Goal: Find specific page/section: Find specific page/section

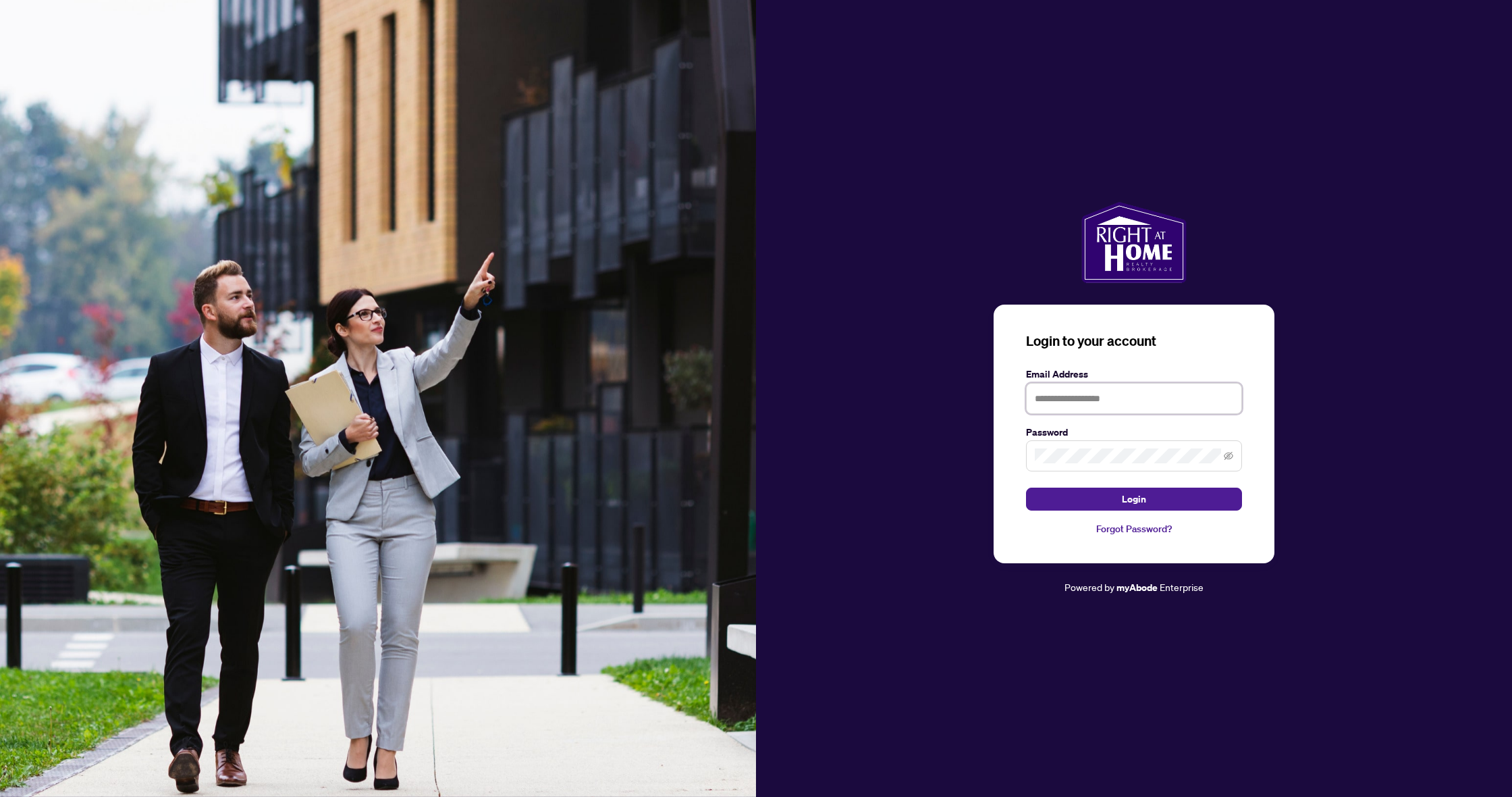
type input "**********"
click at [1134, 499] on button "Login" at bounding box center [1134, 499] width 216 height 23
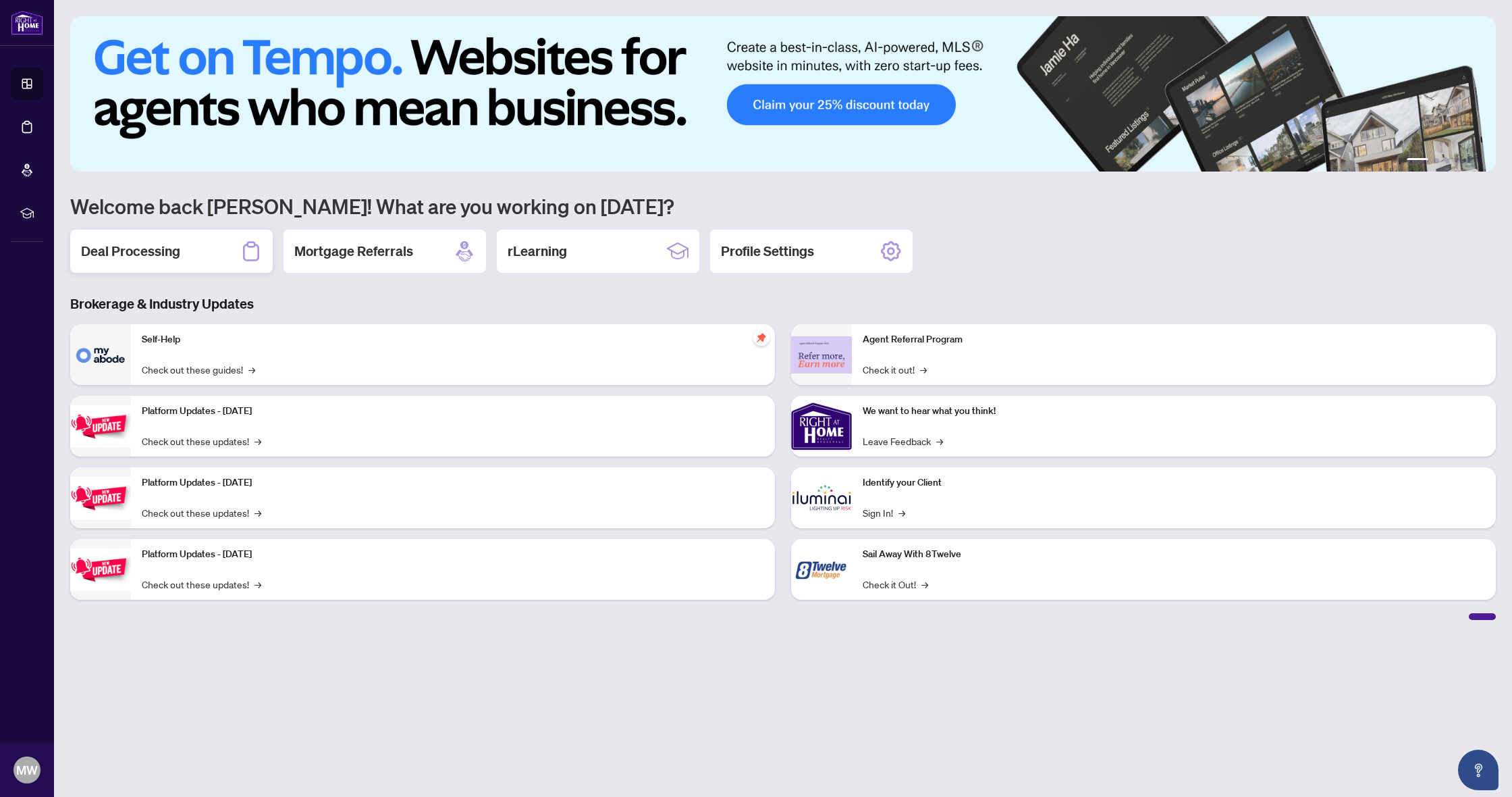
click at [125, 264] on div "Deal Processing" at bounding box center [172, 251] width 202 height 43
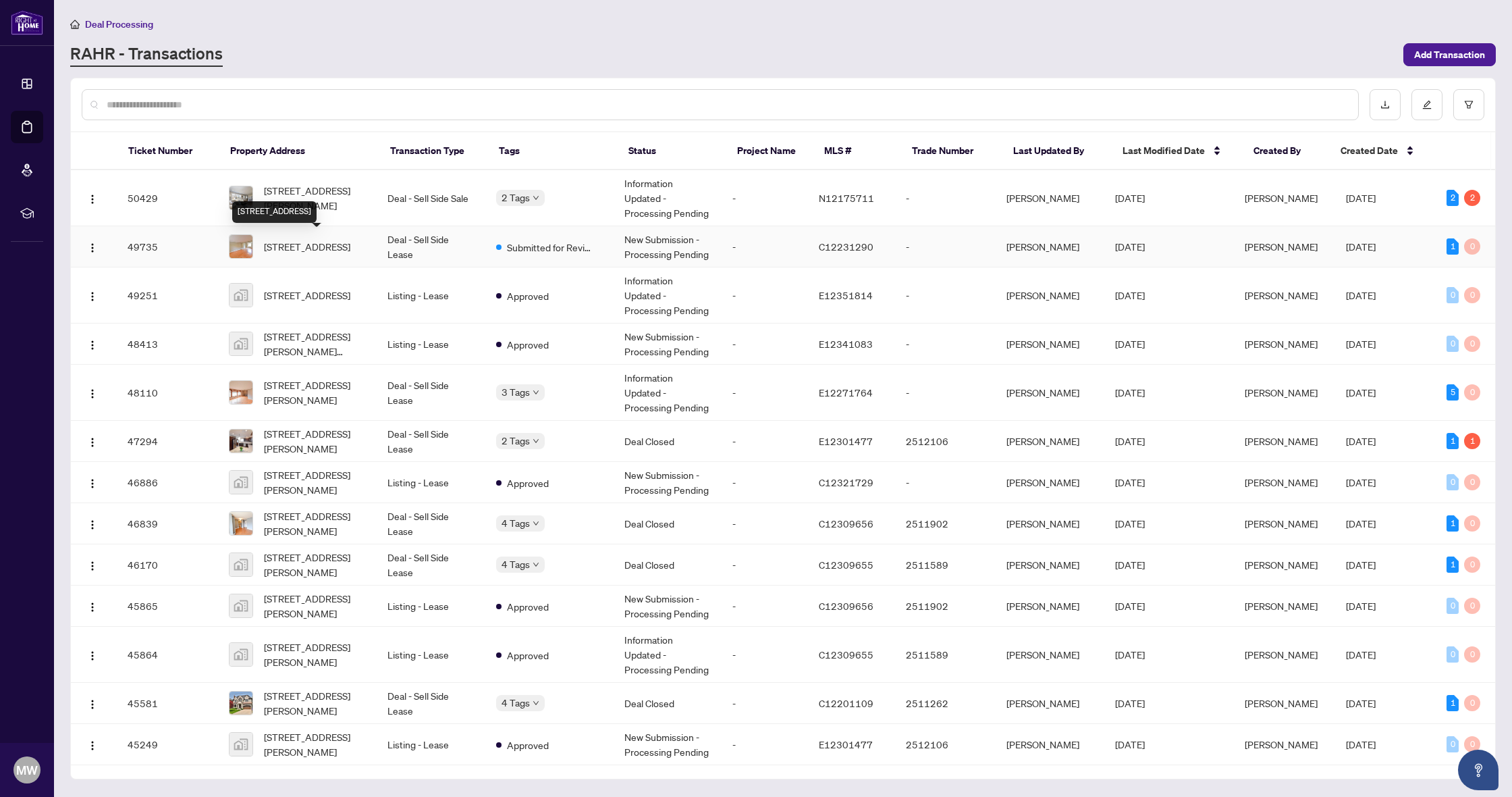
click at [316, 201] on div "[STREET_ADDRESS]" at bounding box center [274, 212] width 84 height 21
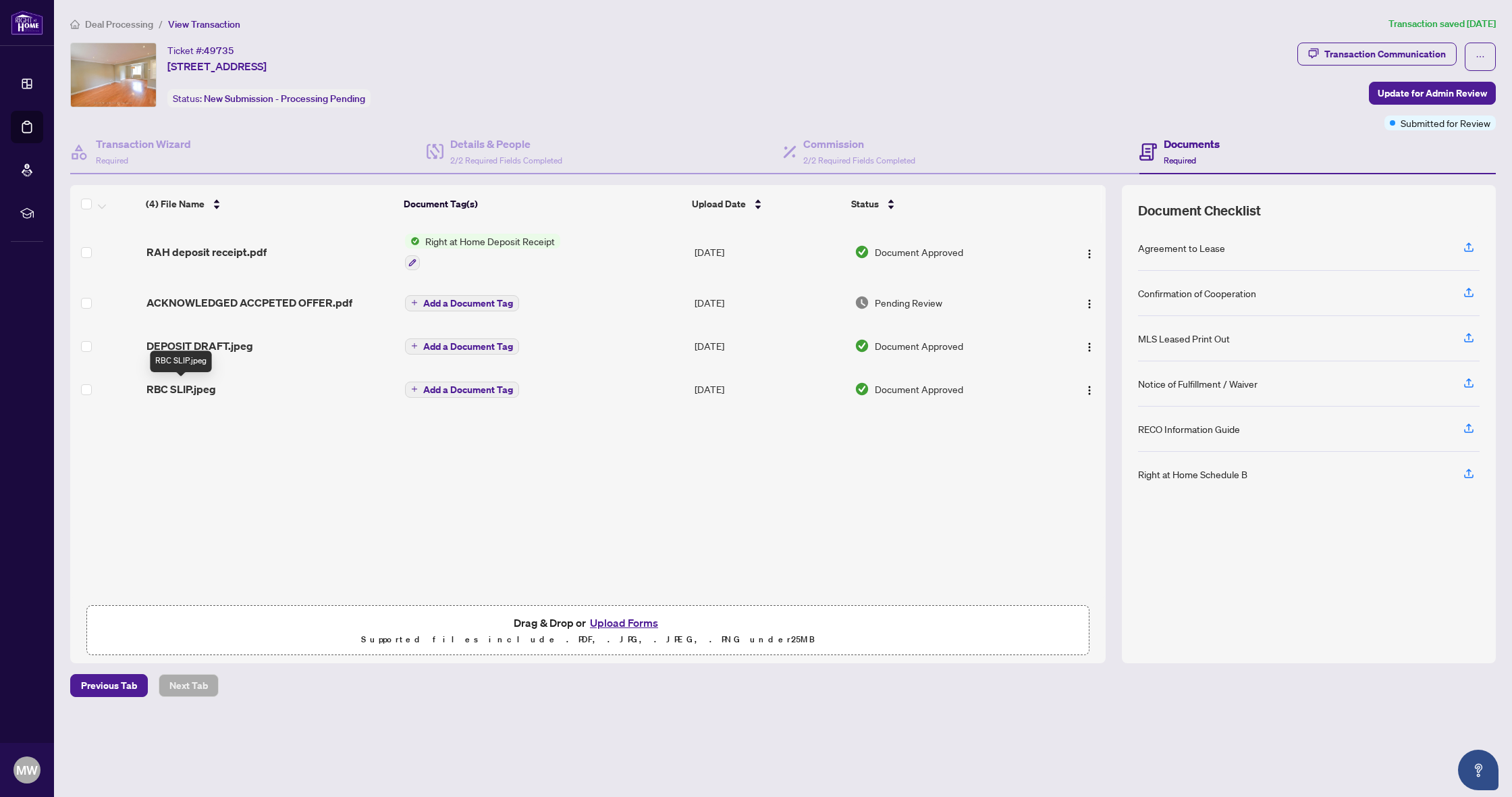
click at [202, 392] on span "RBC SLIP.jpeg" at bounding box center [182, 389] width 70 height 16
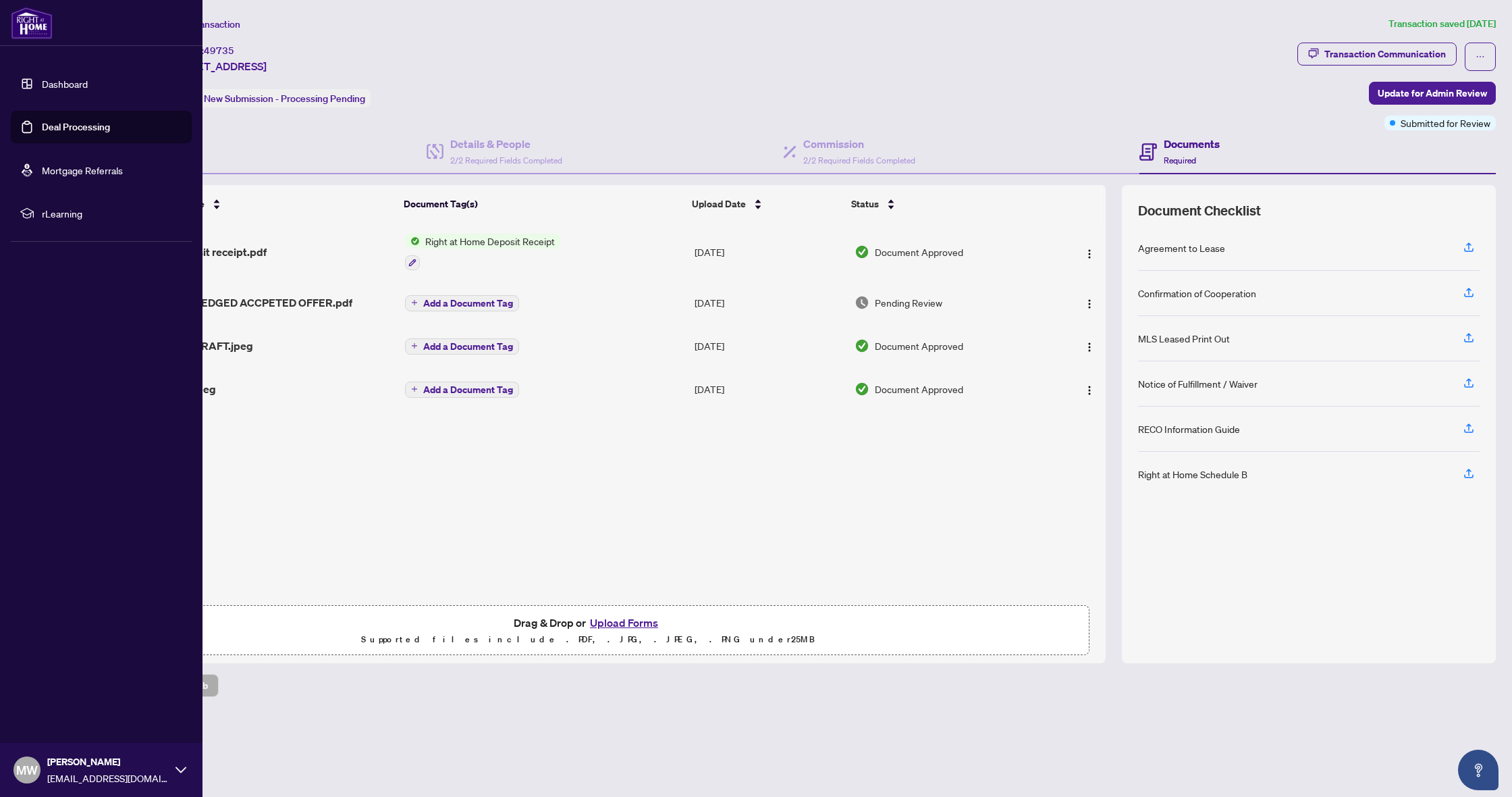
click at [46, 85] on link "Dashboard" at bounding box center [65, 83] width 46 height 12
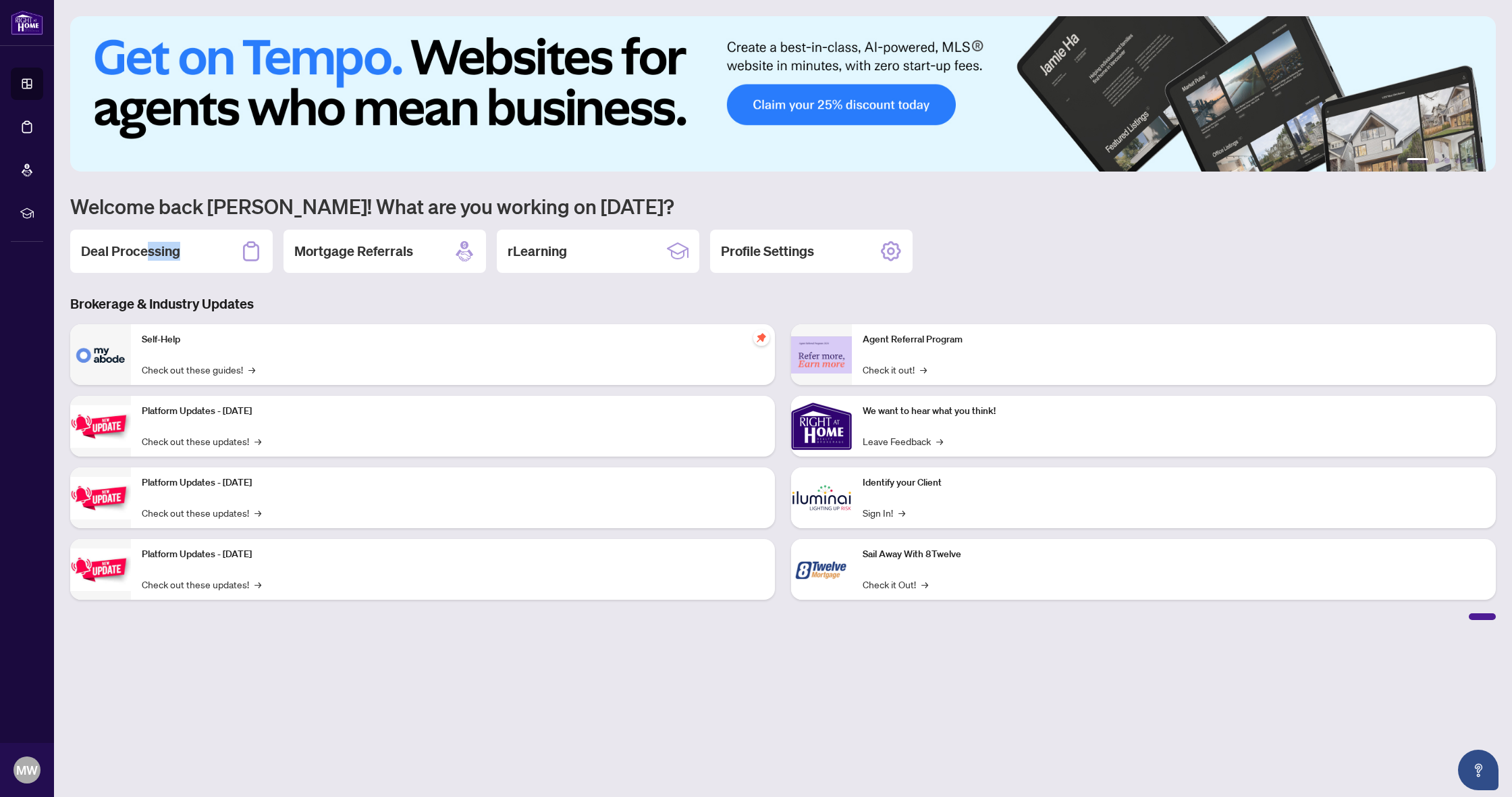
drag, startPoint x: 151, startPoint y: 260, endPoint x: 186, endPoint y: 319, distance: 68.6
click at [150, 259] on h2 "Deal Processing" at bounding box center [130, 251] width 99 height 19
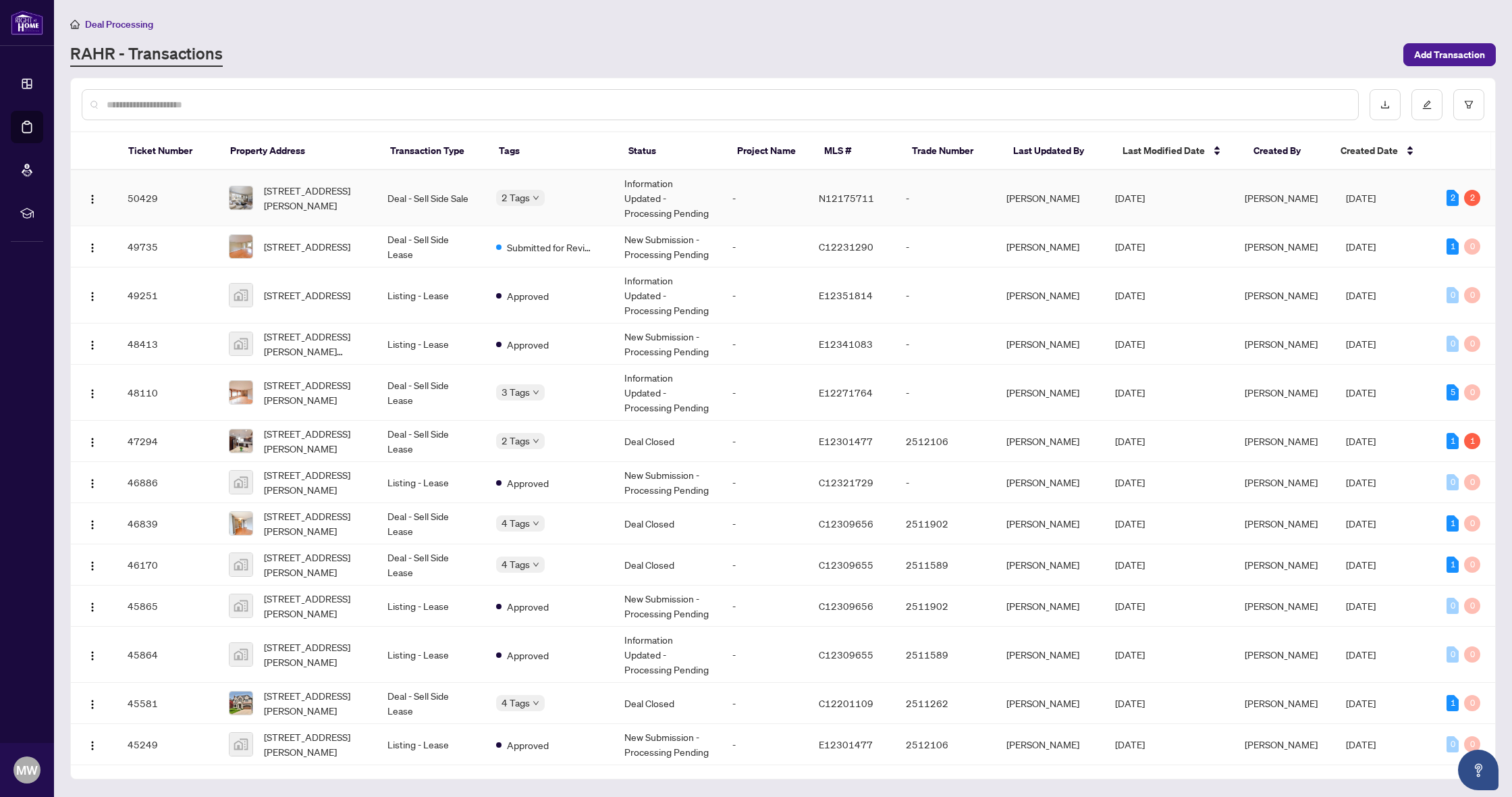
click at [290, 209] on span "[STREET_ADDRESS][PERSON_NAME]" at bounding box center [314, 198] width 102 height 30
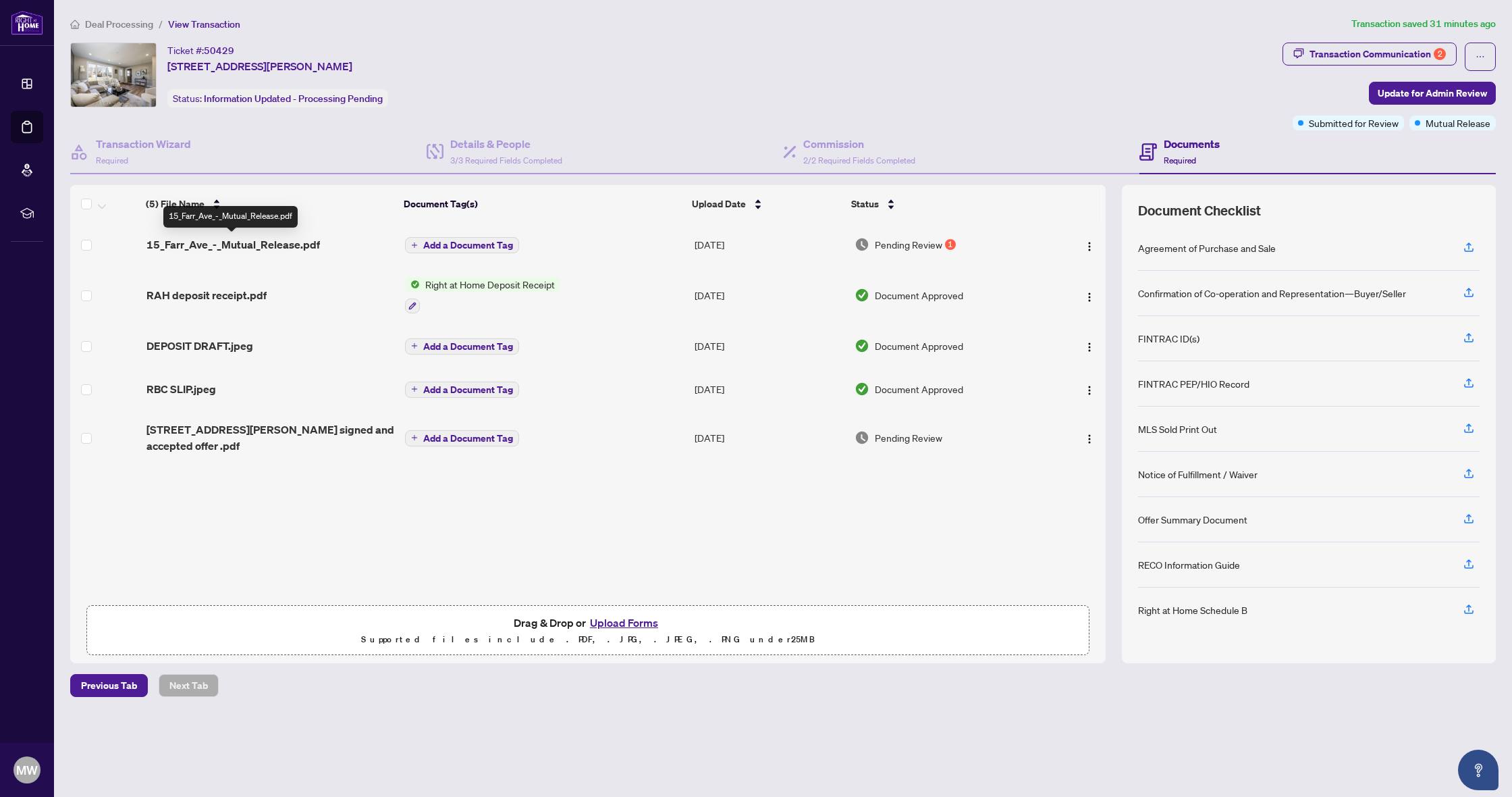
click at [276, 245] on span "15_Farr_Ave_-_Mutual_Release.pdf" at bounding box center [233, 244] width 173 height 16
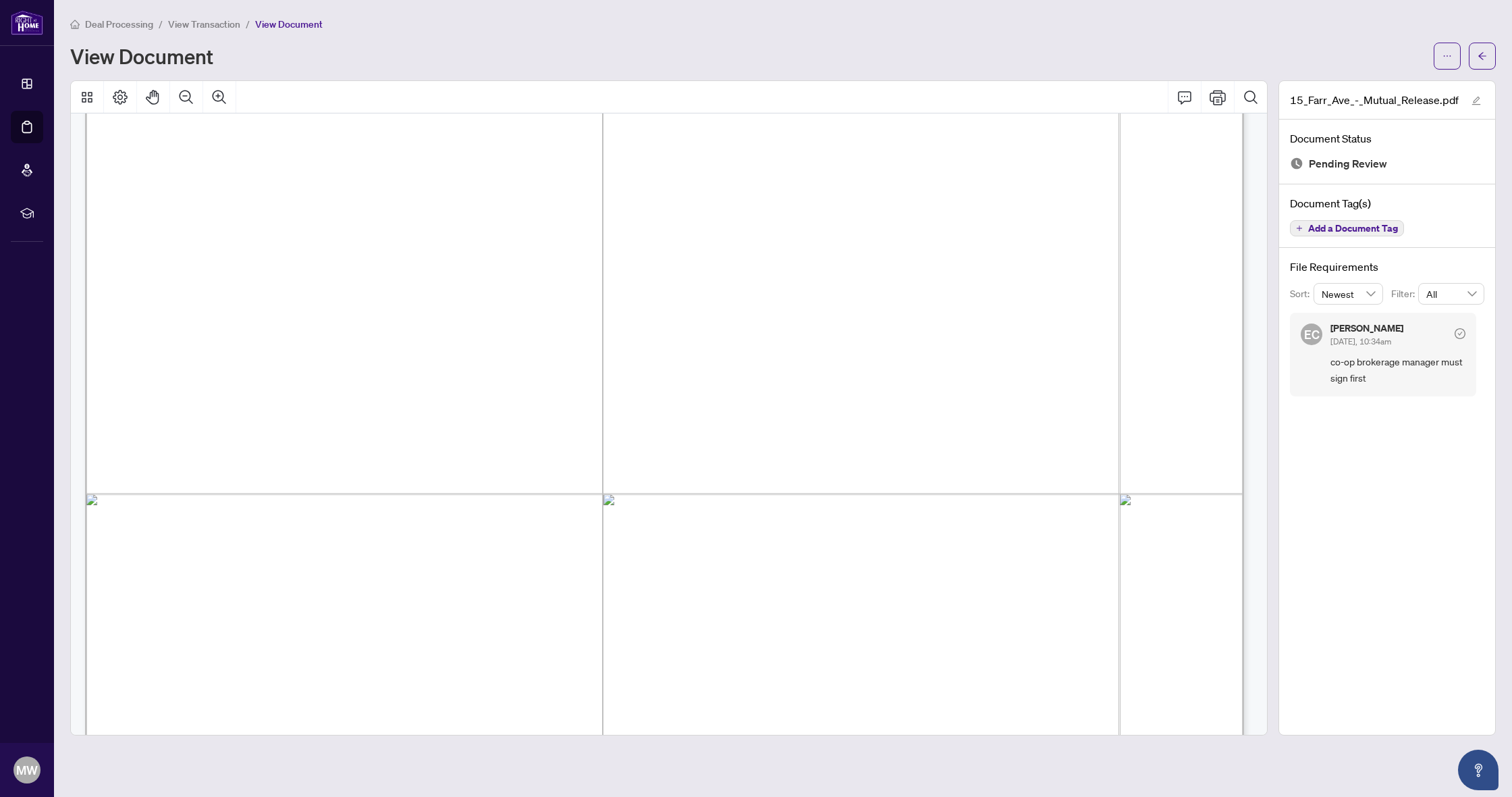
scroll to position [916, 0]
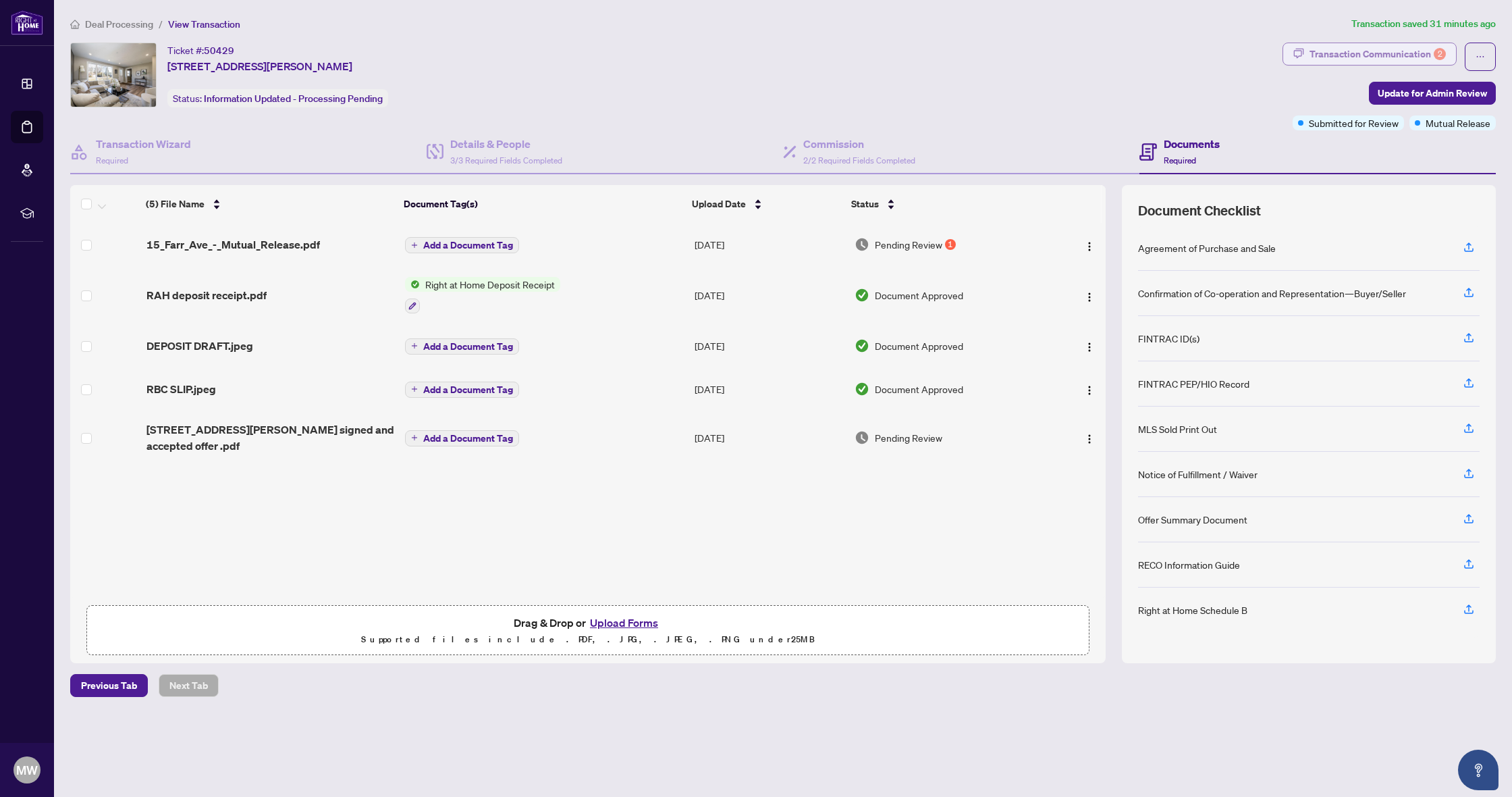
click at [1368, 49] on div "Transaction Communication 2" at bounding box center [1377, 54] width 136 height 21
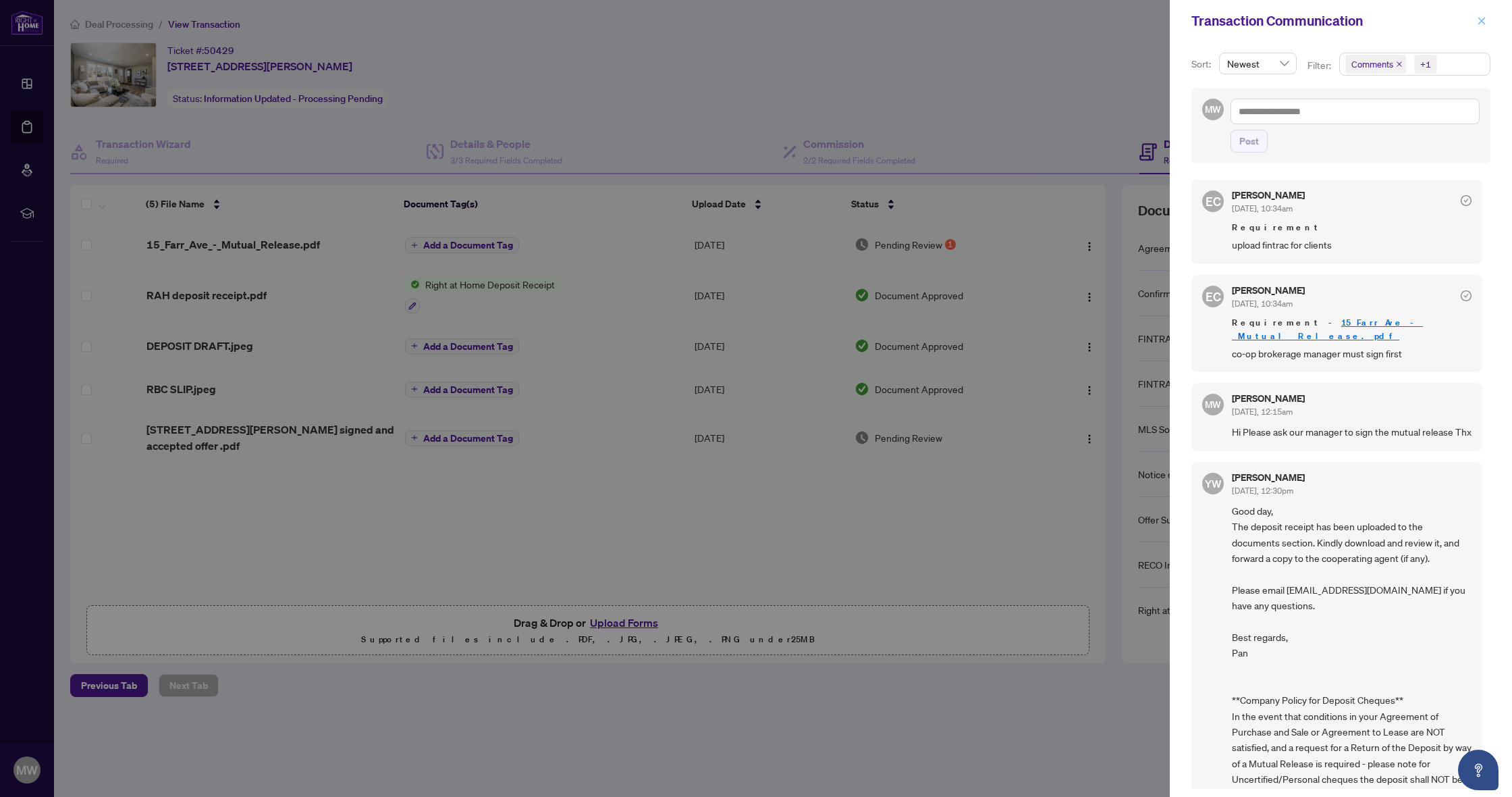
drag, startPoint x: 1479, startPoint y: 20, endPoint x: 1483, endPoint y: 14, distance: 7.2
click at [1479, 19] on icon "close" at bounding box center [1481, 21] width 9 height 9
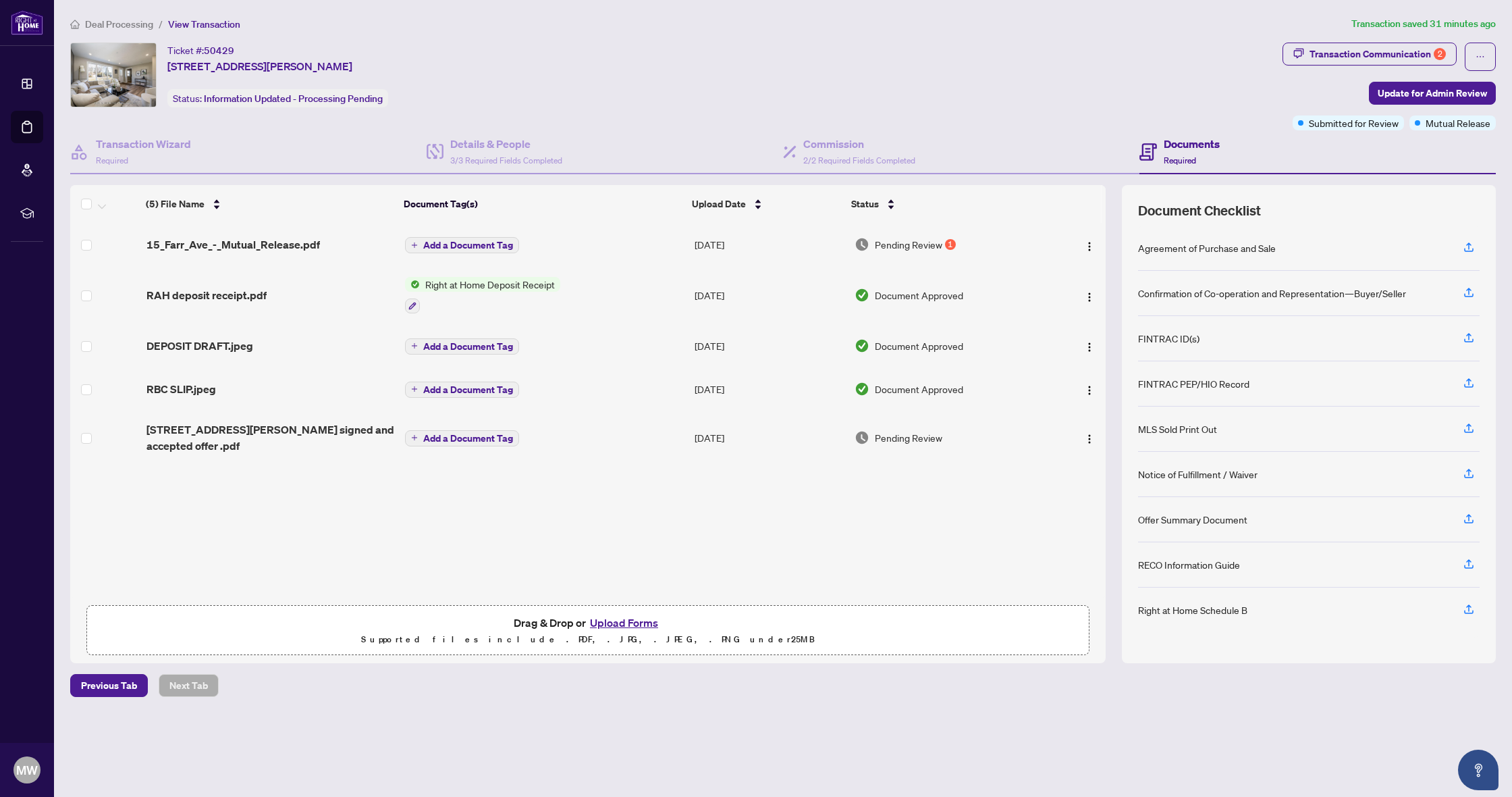
click at [968, 530] on div "15_Farr_Ave_-_Mutual_Release.pdf Add a Document Tag [DATE] Pending Review 1 RAH…" at bounding box center [588, 411] width 1035 height 376
click at [1392, 58] on div "Transaction Communication 2" at bounding box center [1377, 54] width 136 height 21
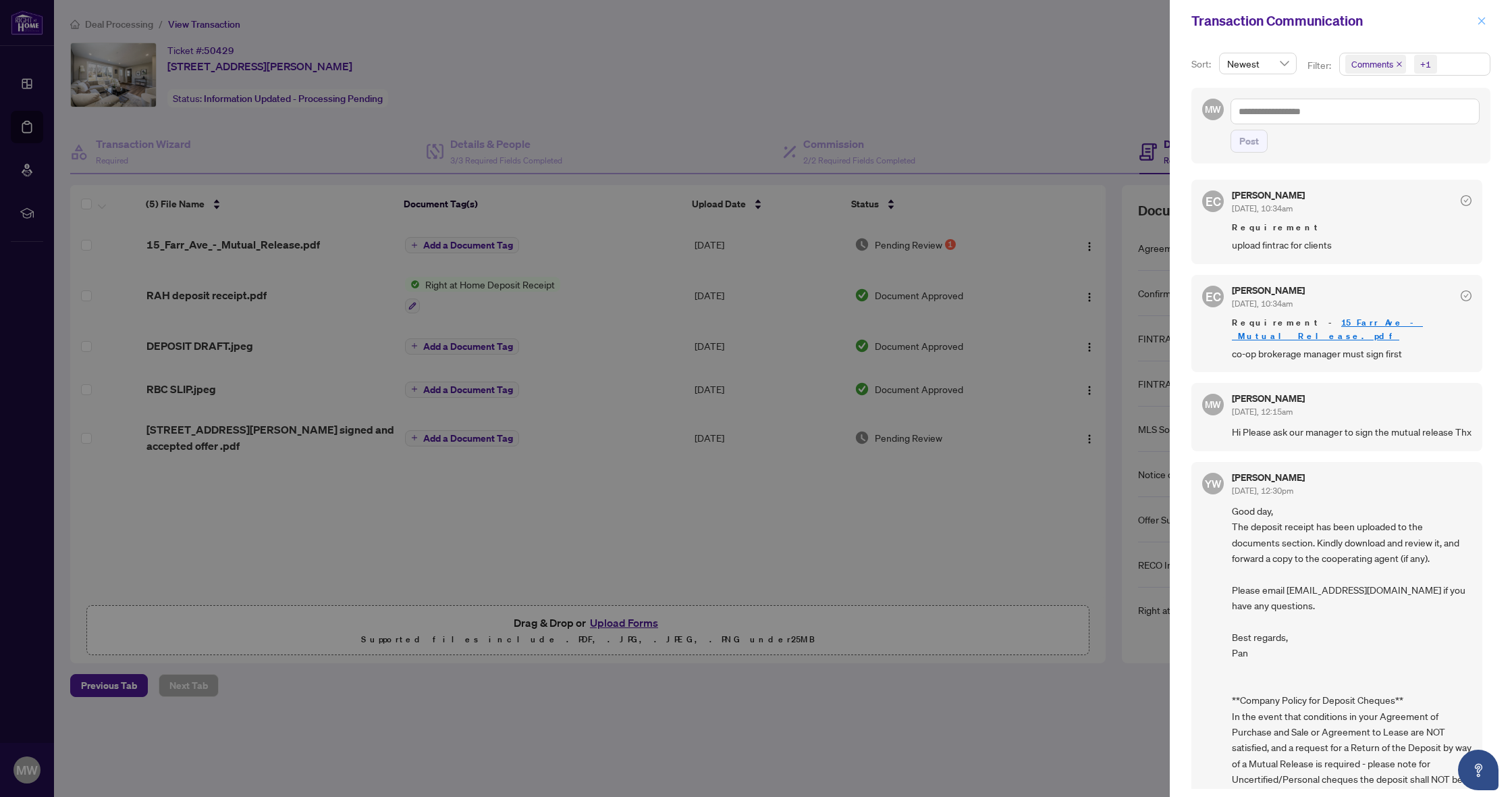
click at [1479, 20] on icon "close" at bounding box center [1481, 21] width 9 height 9
